Goal: Transaction & Acquisition: Purchase product/service

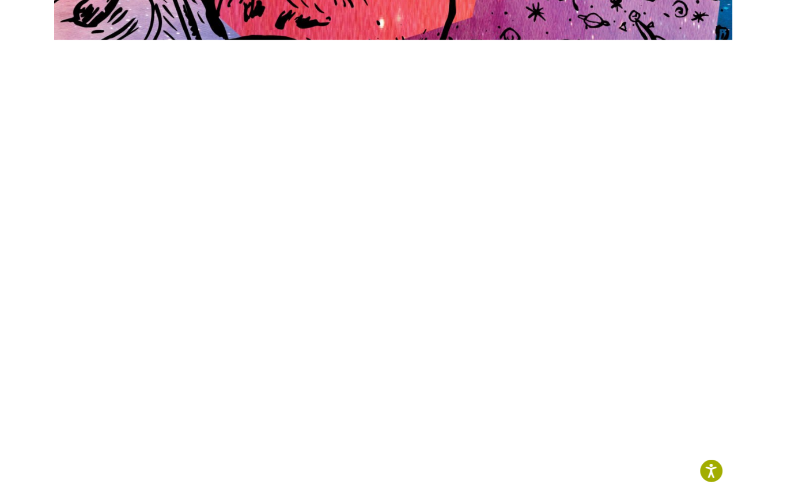
scroll to position [509, 0]
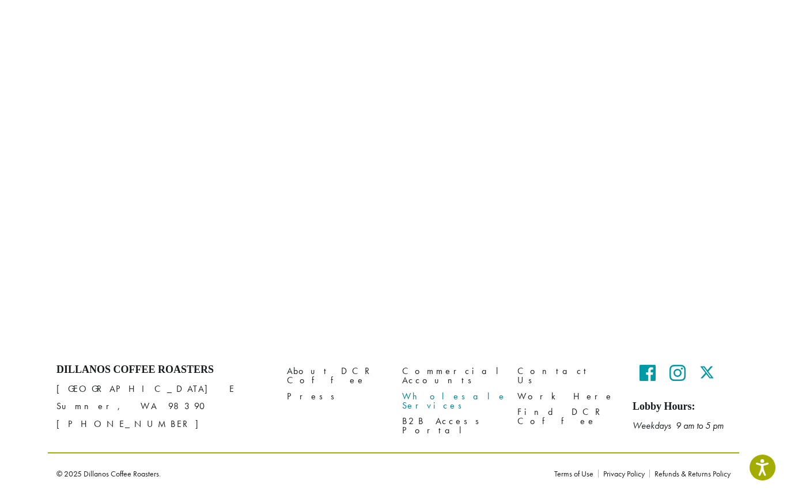
click at [442, 390] on link "Wholesale Services" at bounding box center [451, 401] width 98 height 25
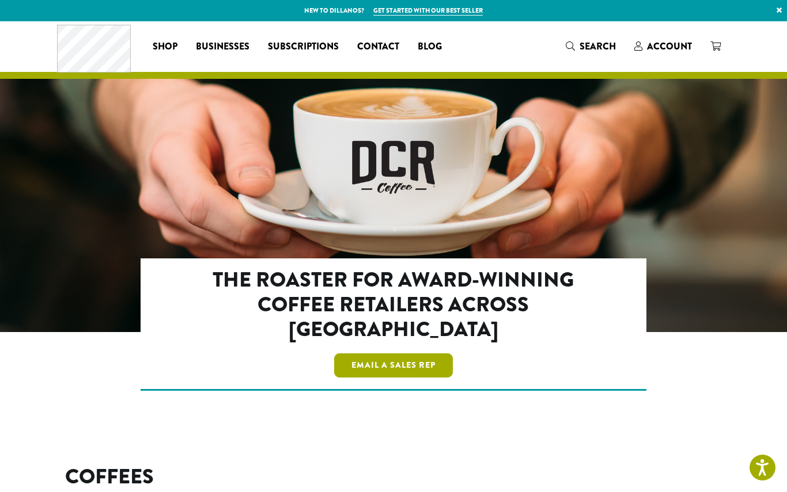
click at [407, 354] on link "Email a Sales Rep" at bounding box center [393, 366] width 119 height 24
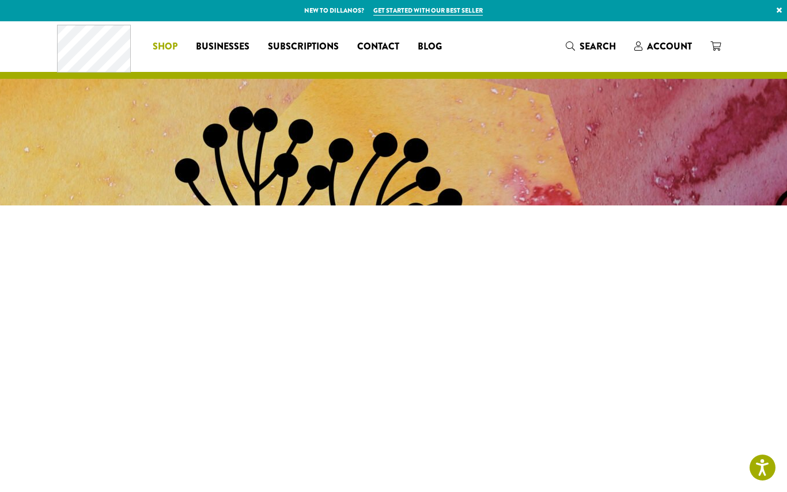
click at [172, 43] on span "Shop" at bounding box center [165, 47] width 25 height 14
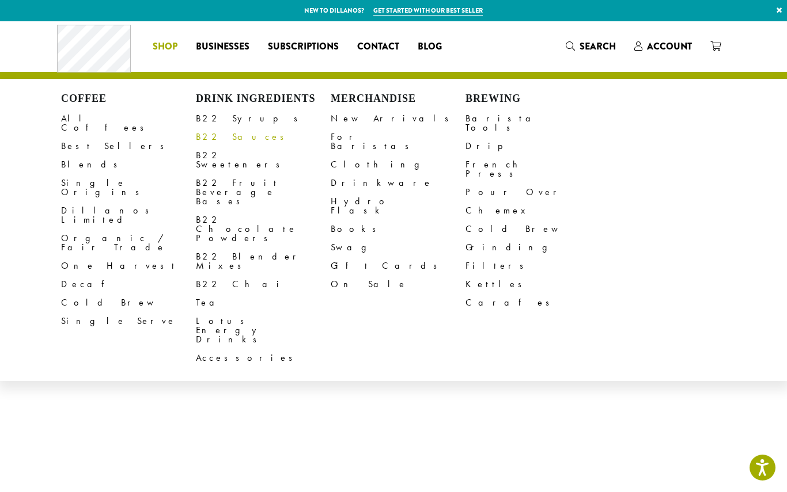
click at [222, 138] on link "B22 Sauces" at bounding box center [263, 137] width 135 height 18
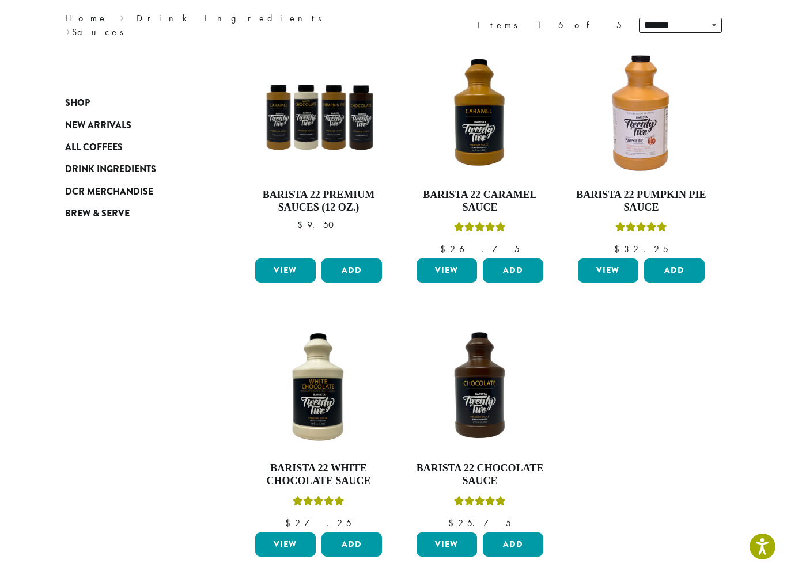
scroll to position [162, 0]
